Goal: Information Seeking & Learning: Learn about a topic

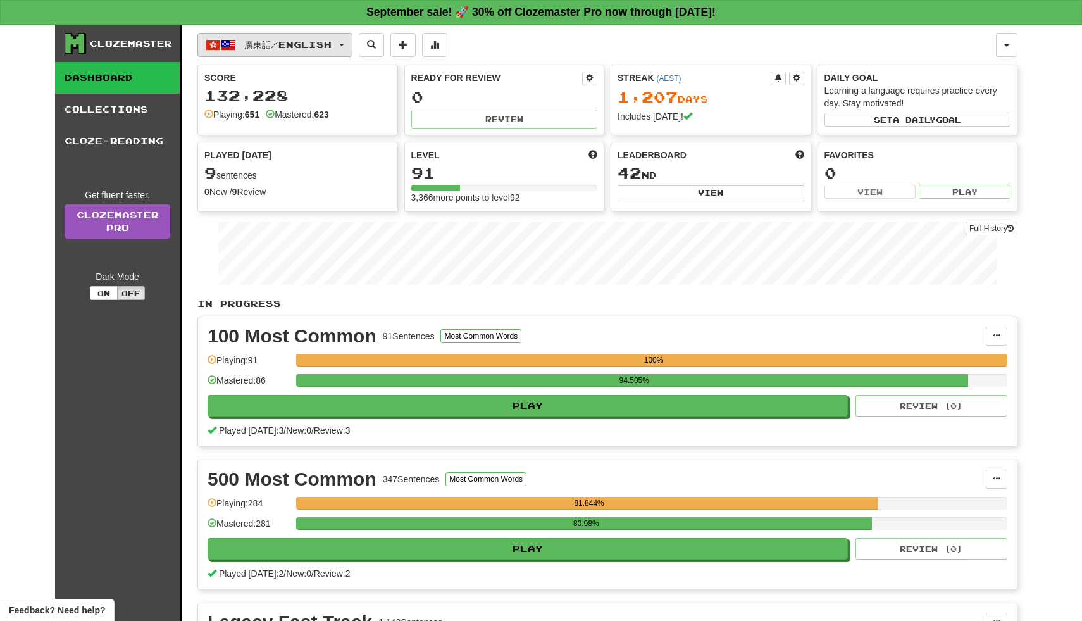
click at [353, 47] on button "廣東話 / English" at bounding box center [274, 45] width 155 height 24
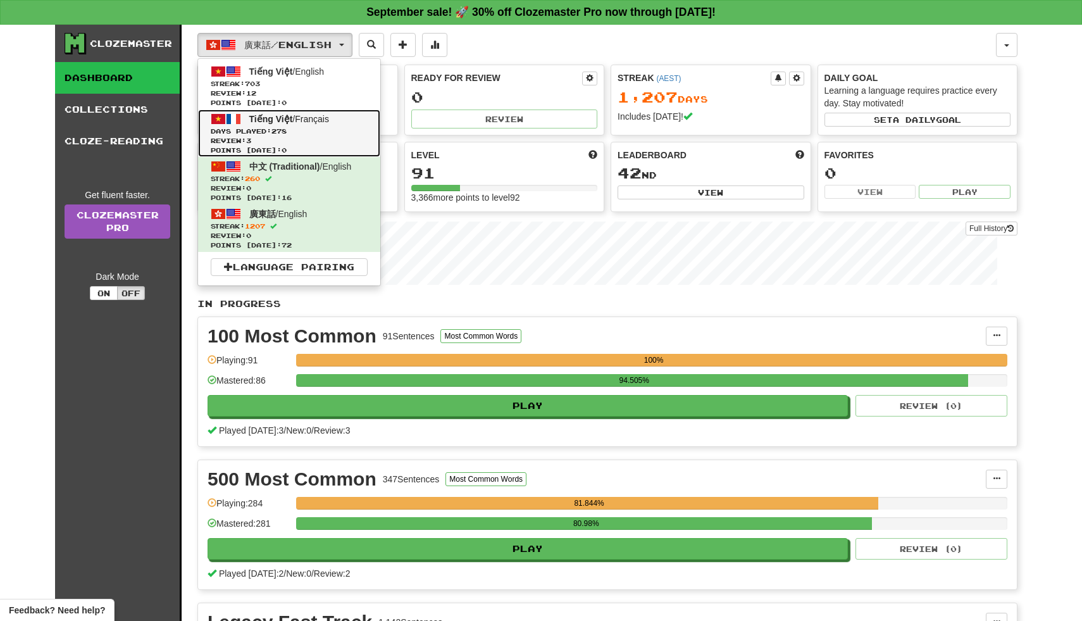
click at [332, 137] on span "Review: 3" at bounding box center [289, 140] width 157 height 9
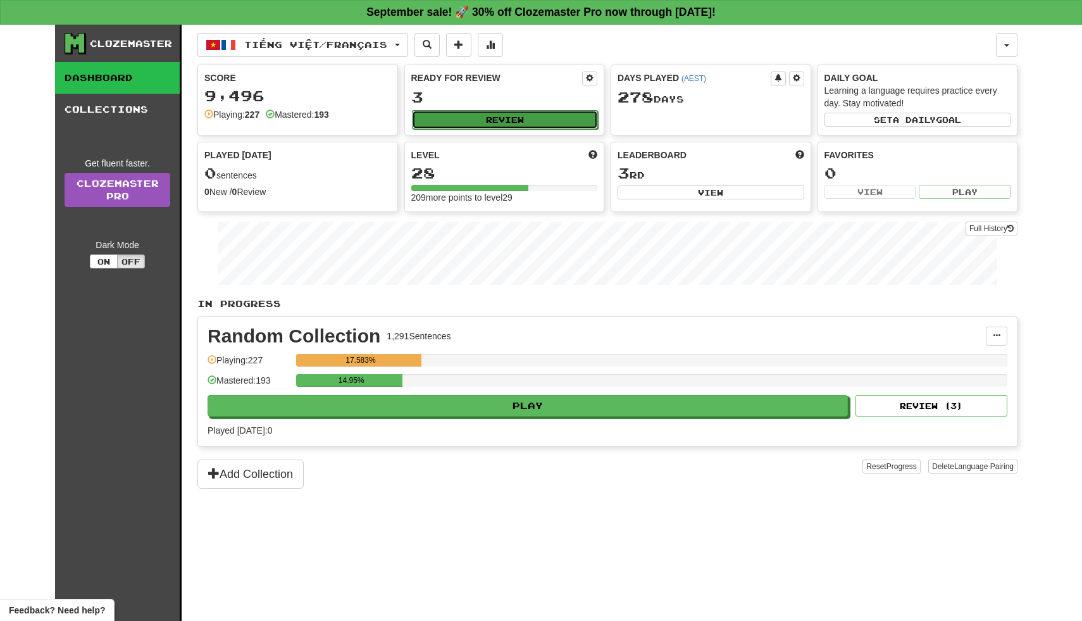
click at [547, 109] on div "Ready for Review 3 Review" at bounding box center [504, 100] width 199 height 70
click at [546, 116] on button "Review" at bounding box center [505, 119] width 187 height 19
select select "**"
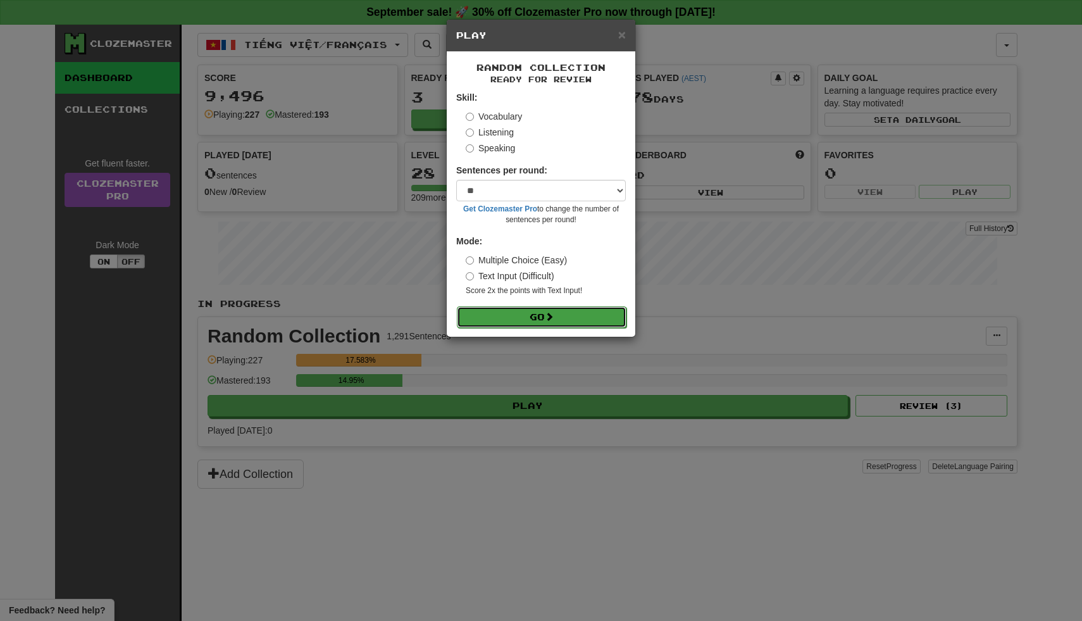
click at [499, 313] on button "Go" at bounding box center [542, 317] width 170 height 22
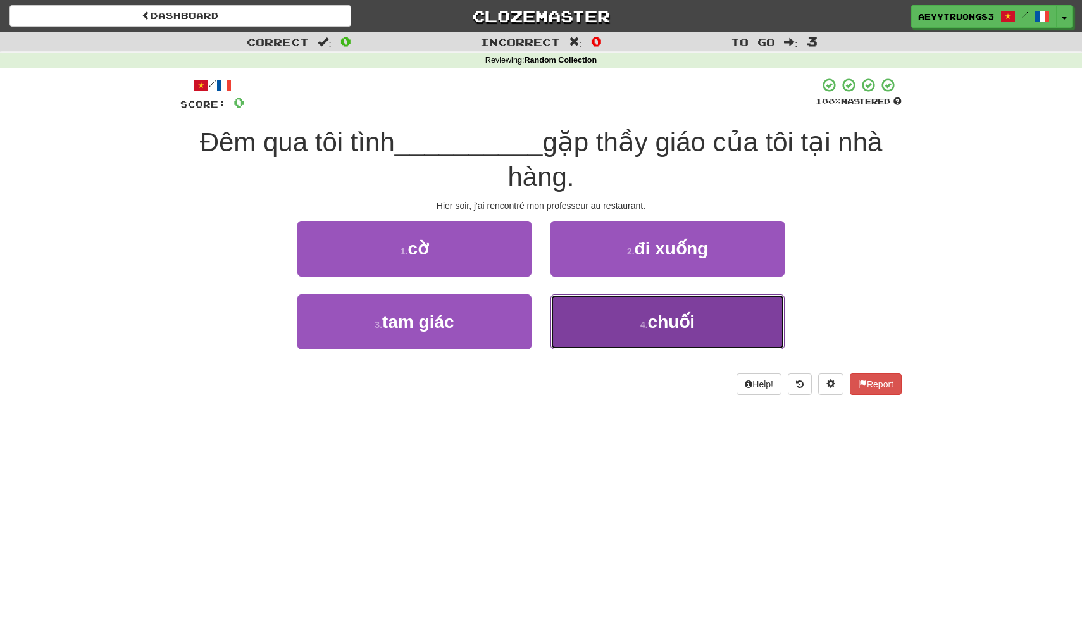
click at [591, 323] on button "4 . chuối" at bounding box center [668, 321] width 234 height 55
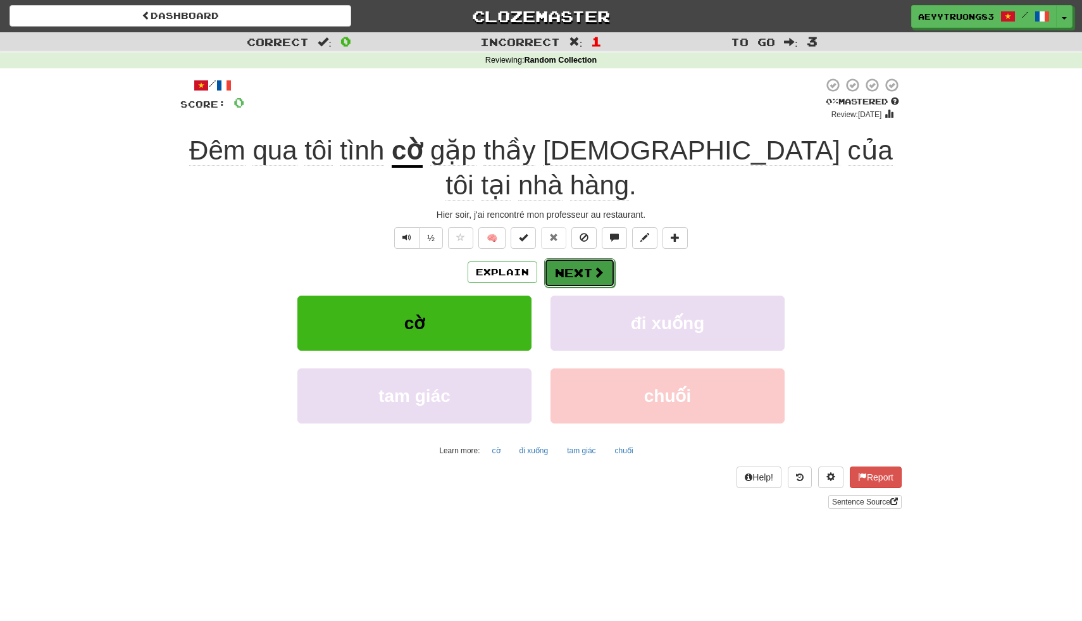
click at [588, 258] on button "Next" at bounding box center [579, 272] width 71 height 29
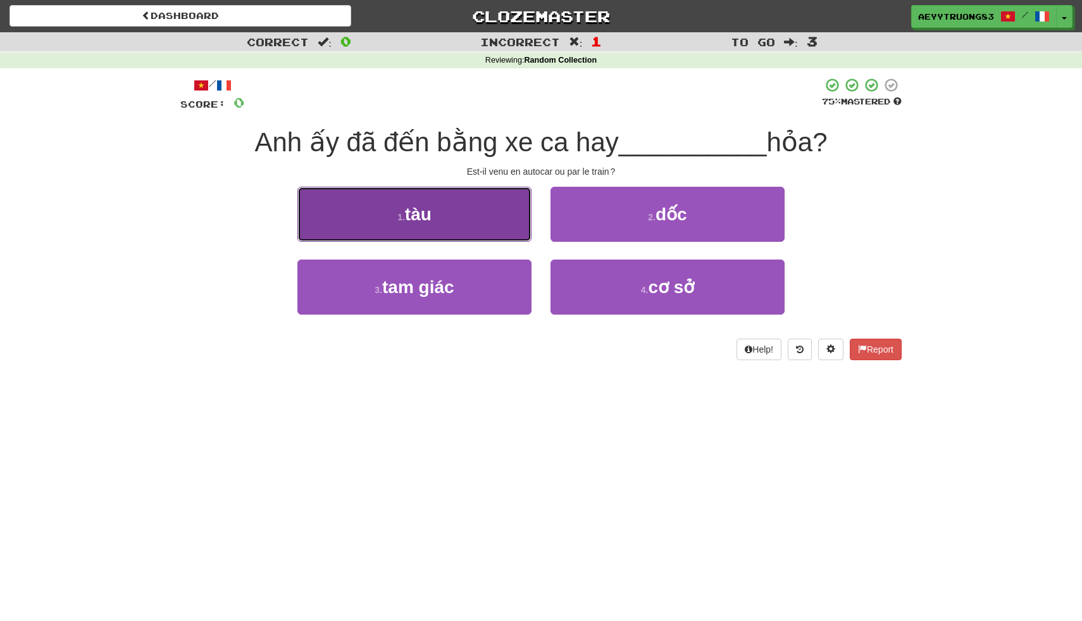
click at [496, 229] on button "1 . tàu" at bounding box center [414, 214] width 234 height 55
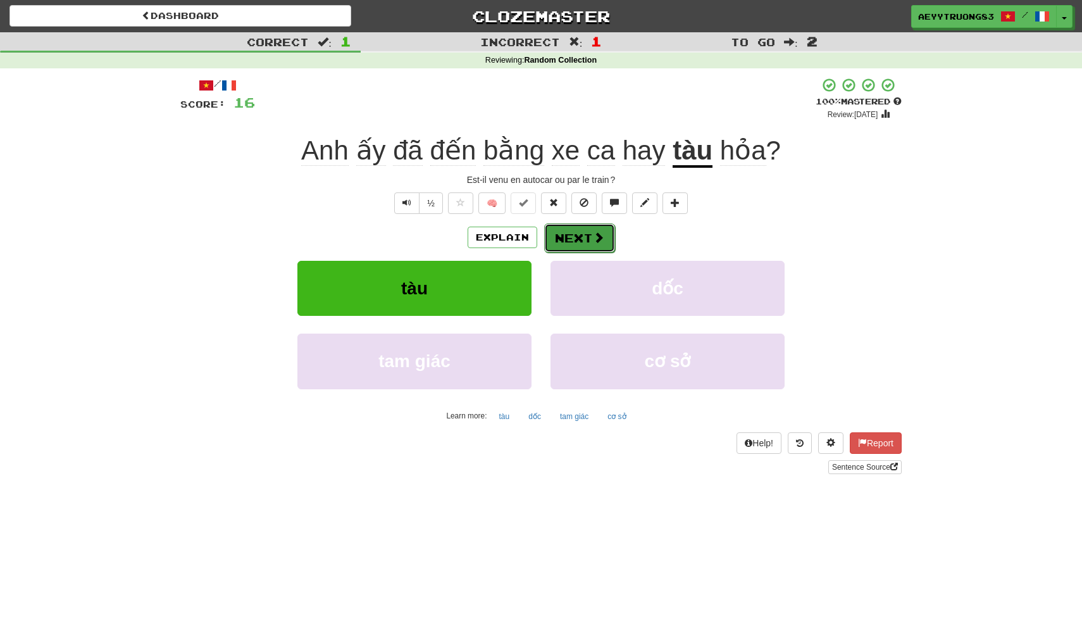
click at [561, 239] on button "Next" at bounding box center [579, 237] width 71 height 29
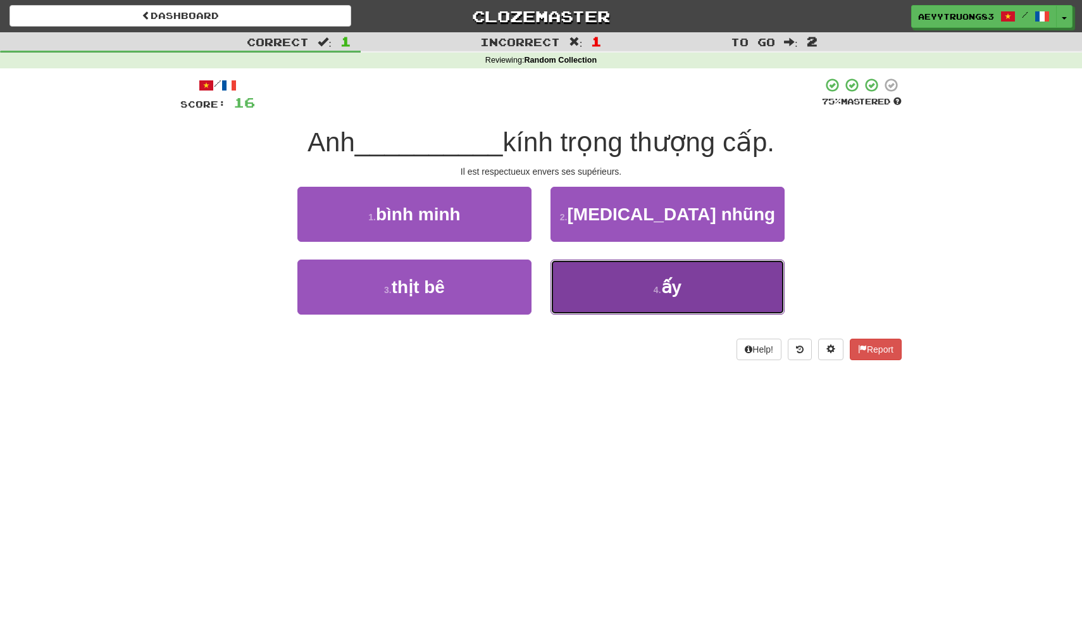
click at [582, 290] on button "4 . ấy" at bounding box center [668, 287] width 234 height 55
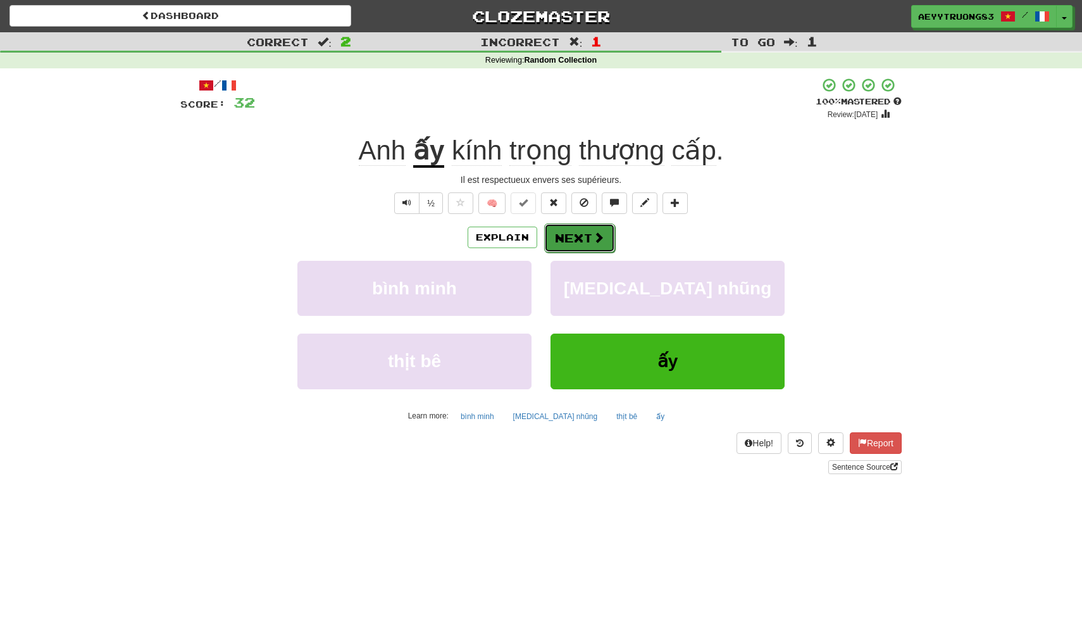
click at [603, 238] on span at bounding box center [598, 237] width 11 height 11
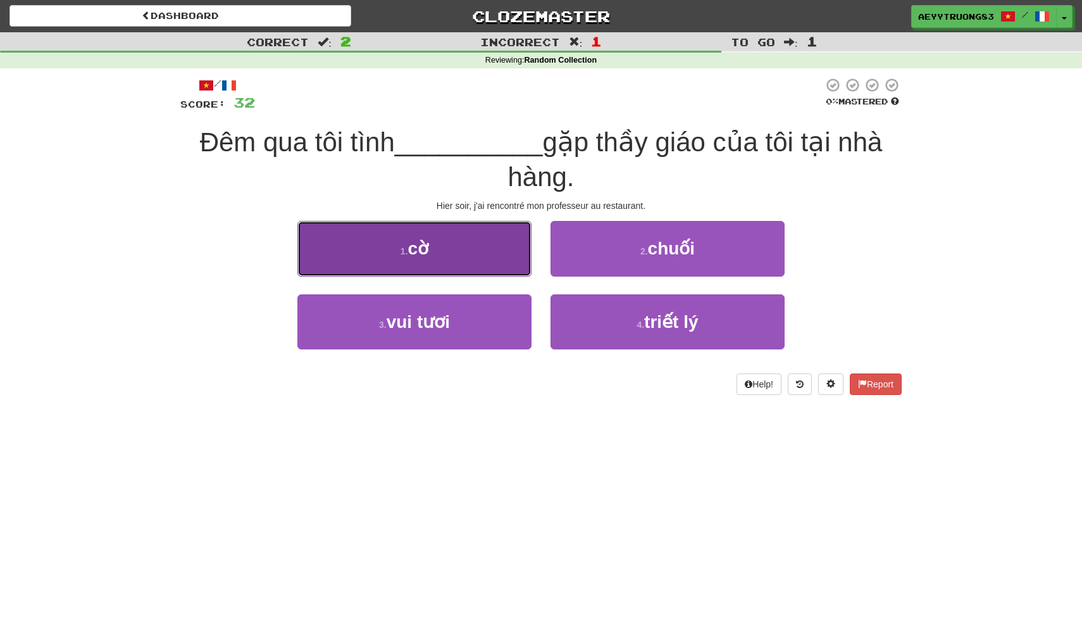
click at [501, 256] on button "1 . cờ" at bounding box center [414, 248] width 234 height 55
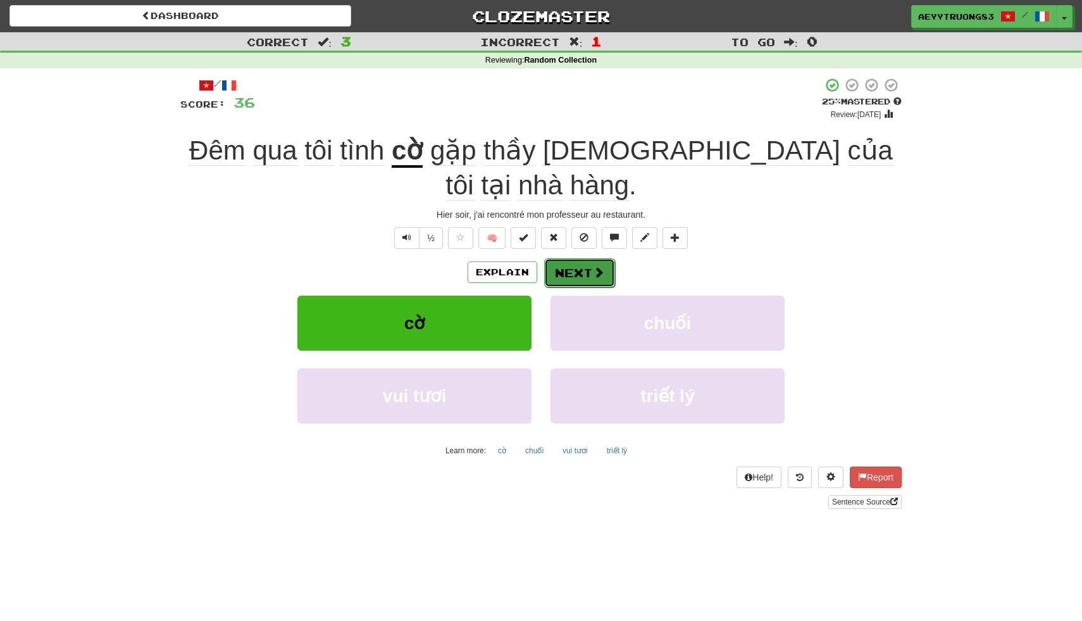
click at [586, 258] on button "Next" at bounding box center [579, 272] width 71 height 29
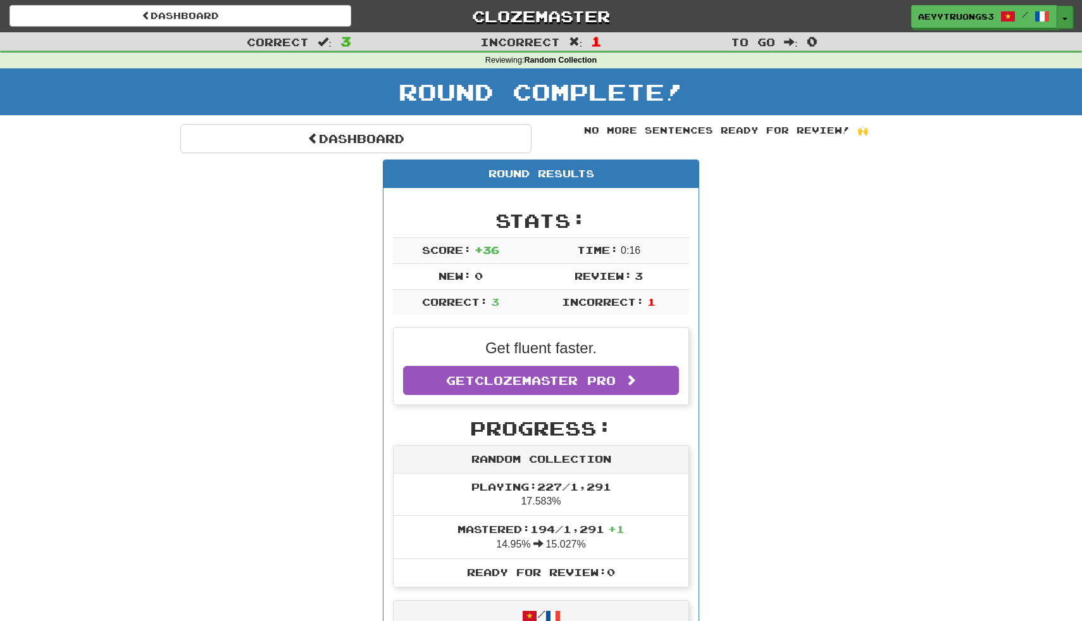
click at [1065, 20] on button "Toggle Dropdown" at bounding box center [1065, 17] width 16 height 23
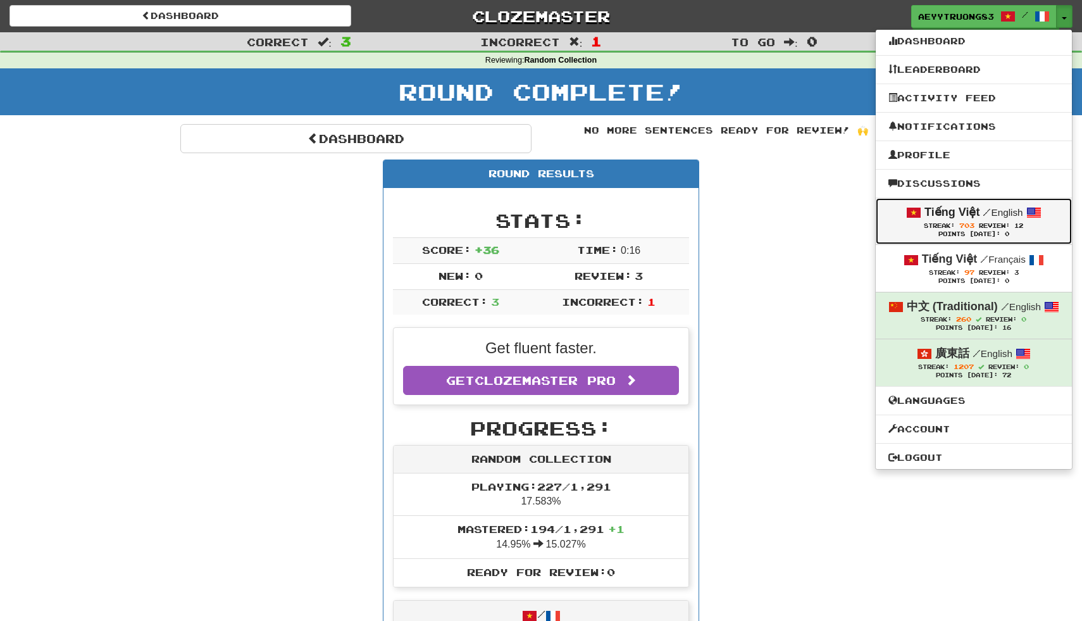
click at [1008, 229] on span "Review:" at bounding box center [994, 225] width 31 height 7
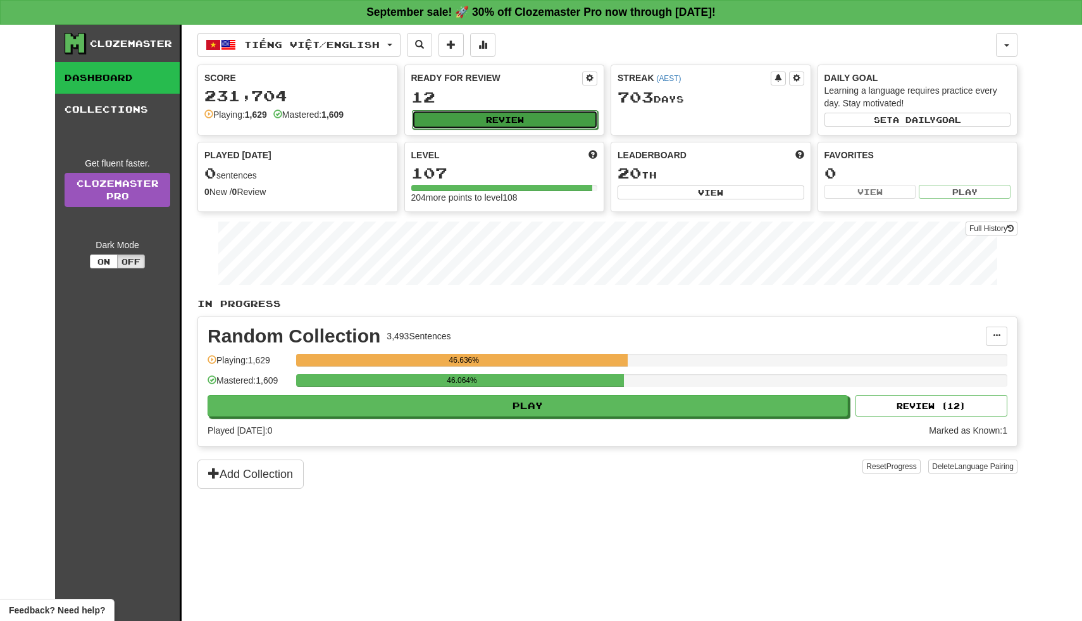
click at [550, 125] on button "Review" at bounding box center [505, 119] width 187 height 19
select select "**"
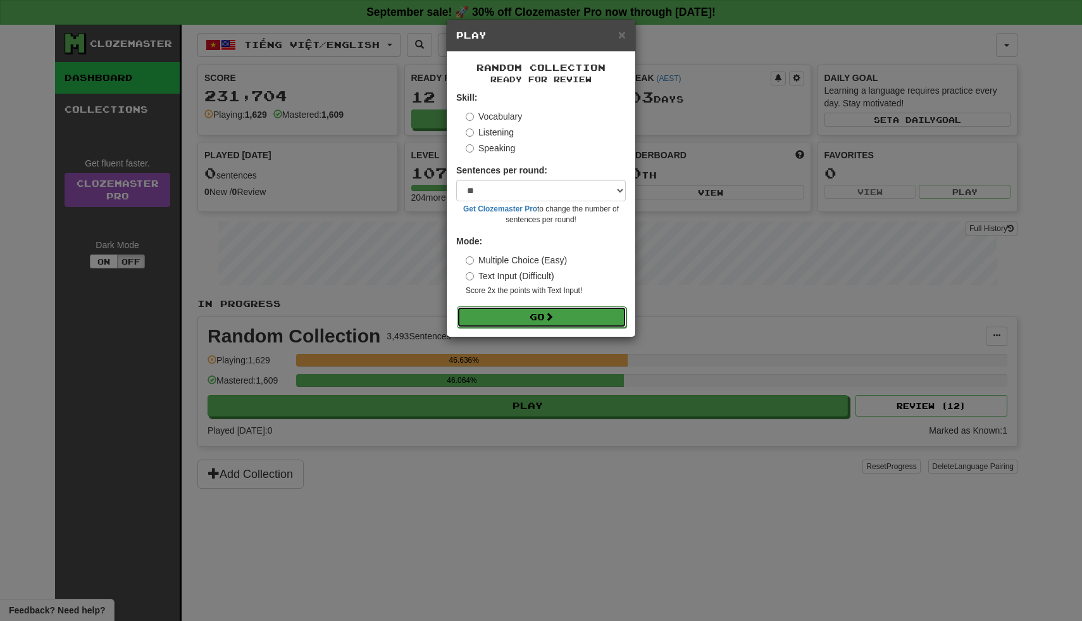
click at [591, 322] on button "Go" at bounding box center [542, 317] width 170 height 22
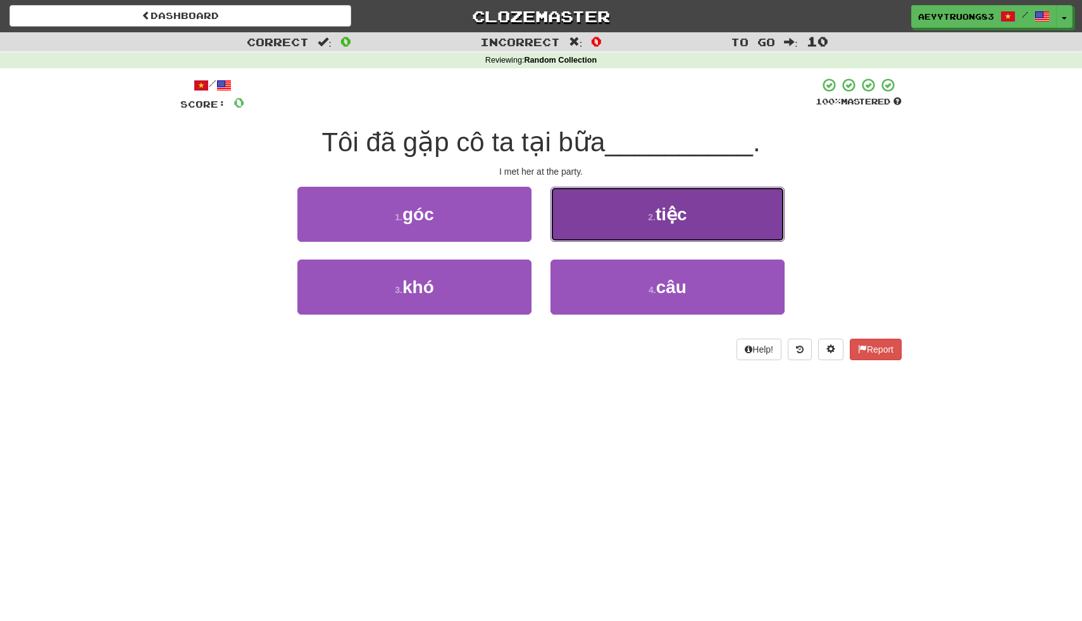
click at [623, 211] on button "2 . tiệc" at bounding box center [668, 214] width 234 height 55
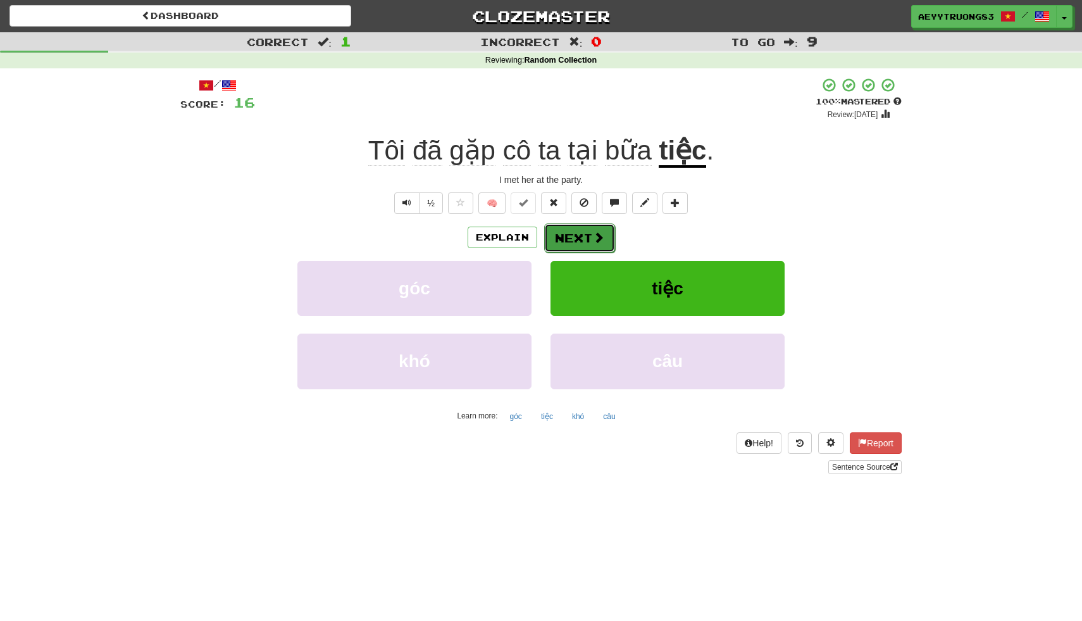
click at [580, 237] on button "Next" at bounding box center [579, 237] width 71 height 29
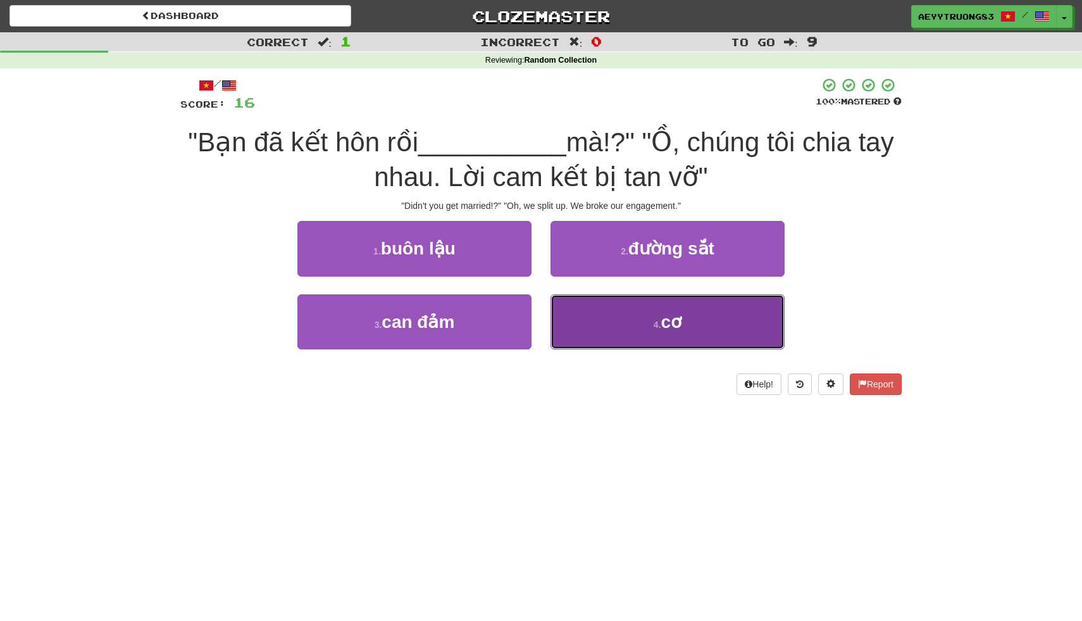
click at [611, 310] on button "4 . cơ" at bounding box center [668, 321] width 234 height 55
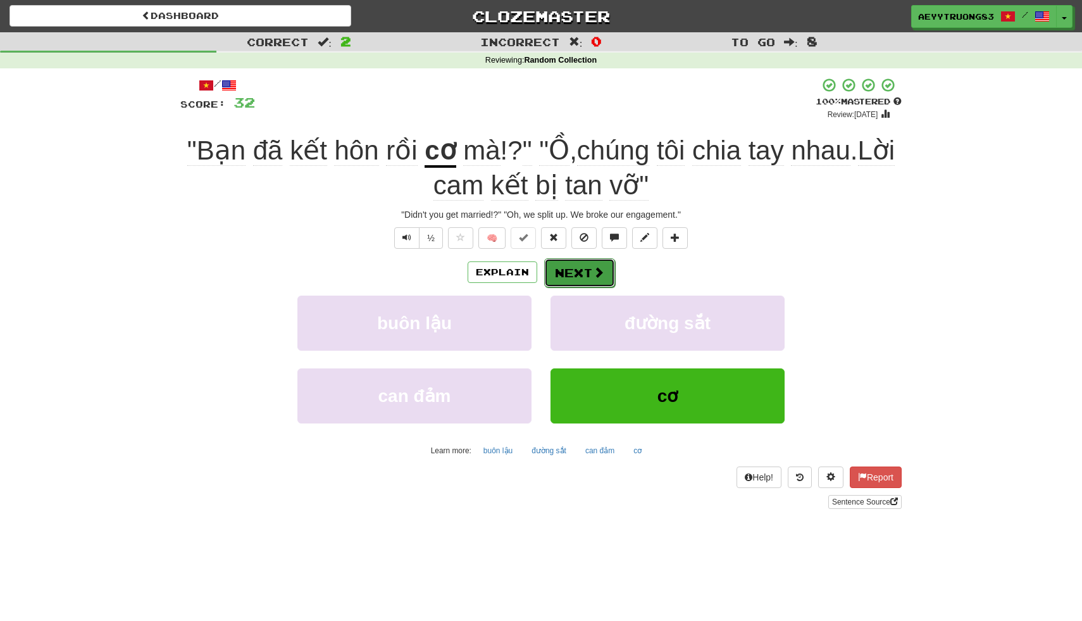
click at [593, 268] on span at bounding box center [598, 271] width 11 height 11
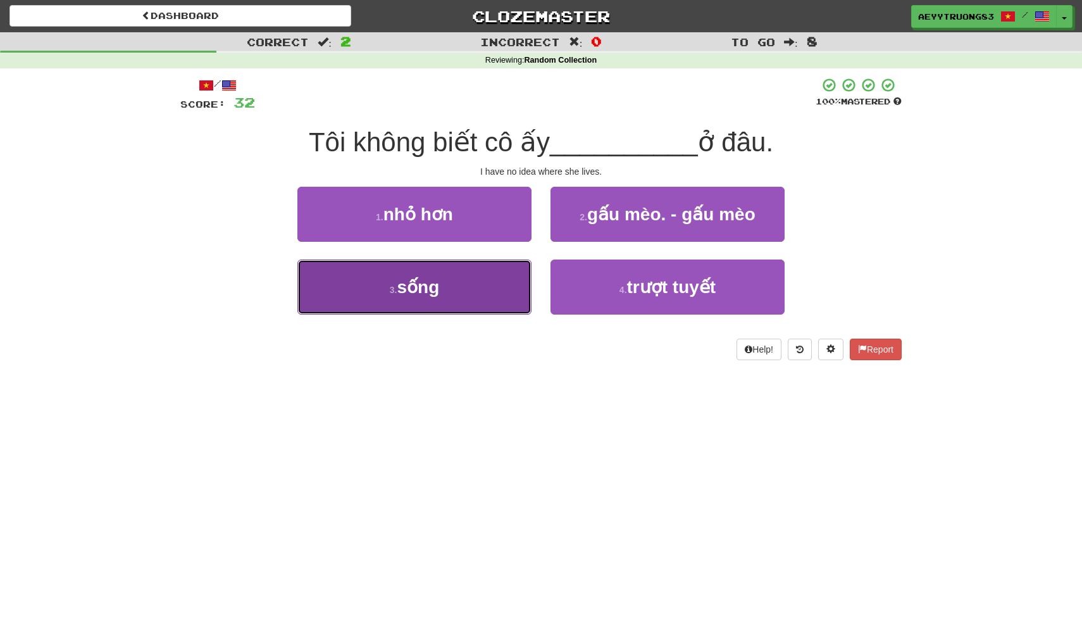
click at [471, 290] on button "3 . sống" at bounding box center [414, 287] width 234 height 55
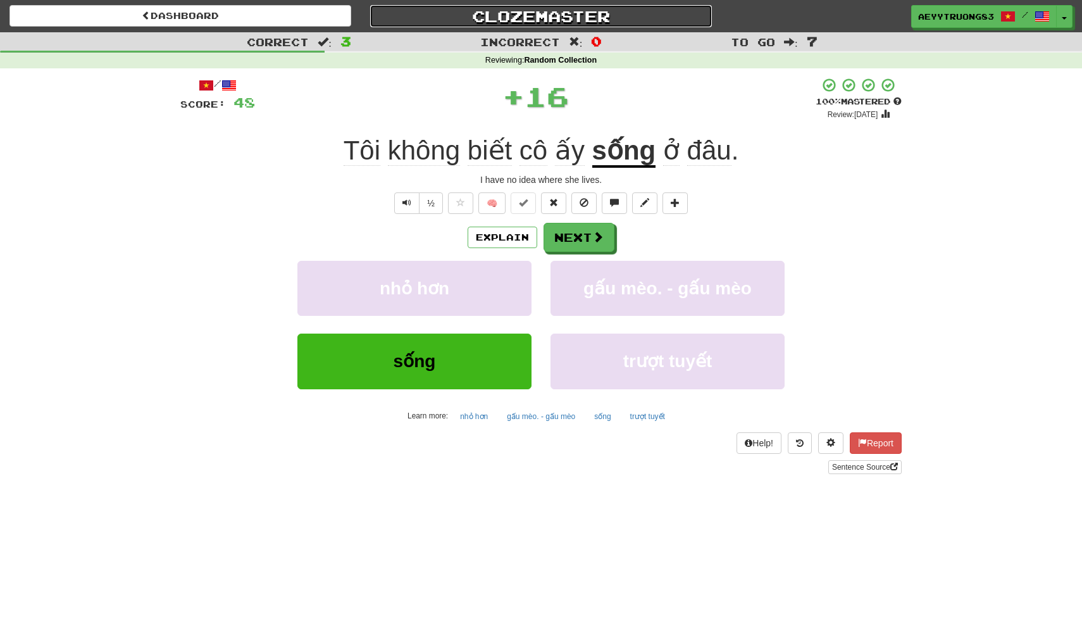
click at [584, 18] on link "Clozemaster" at bounding box center [541, 16] width 342 height 22
